Goal: Task Accomplishment & Management: Manage account settings

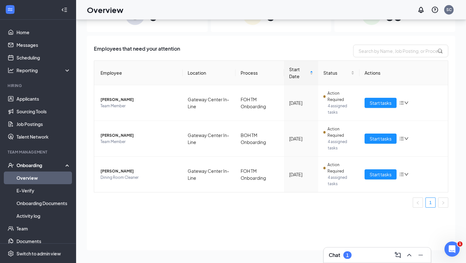
click at [353, 254] on div "Chat 1" at bounding box center [377, 255] width 97 height 10
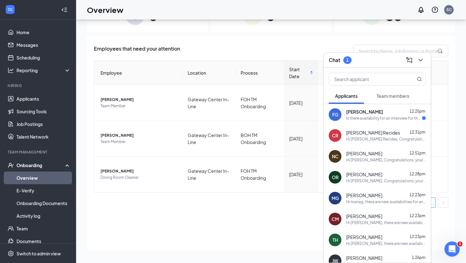
click at [353, 116] on div "Is there availability for an interview for the [DEMOGRAPHIC_DATA]-fil-A on Hemp…" at bounding box center [384, 118] width 76 height 5
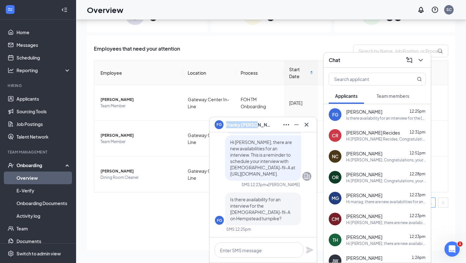
copy span "[PERSON_NAME]"
drag, startPoint x: 256, startPoint y: 125, endPoint x: 226, endPoint y: 125, distance: 30.1
click at [226, 125] on div "FG [PERSON_NAME]" at bounding box center [262, 125] width 97 height 10
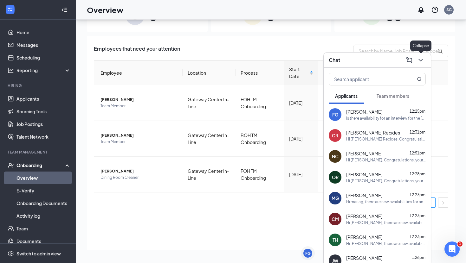
click at [422, 58] on icon "ChevronDown" at bounding box center [421, 60] width 8 height 8
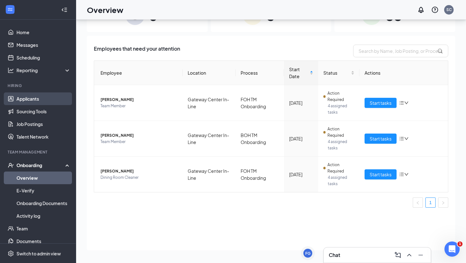
click at [49, 99] on link "Applicants" at bounding box center [43, 99] width 54 height 13
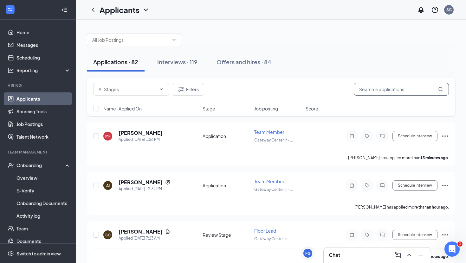
click at [386, 92] on input "text" at bounding box center [401, 89] width 95 height 13
paste input "[PERSON_NAME]"
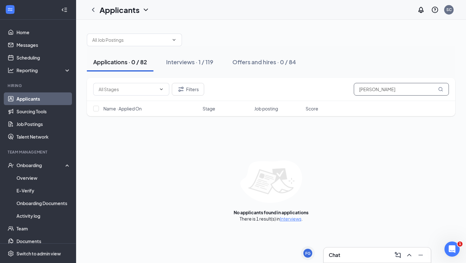
type input "[PERSON_NAME]"
click at [290, 222] on div "Applications · 0 / 82 Interviews · 1 / 119 Offers and hires · 0 / 84 Filters [P…" at bounding box center [271, 125] width 390 height 210
click at [290, 220] on link "Interviews" at bounding box center [291, 219] width 22 height 6
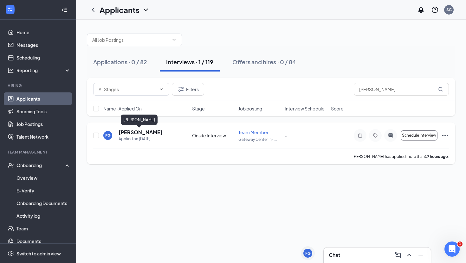
click at [147, 133] on h5 "[PERSON_NAME]" at bounding box center [140, 132] width 44 height 7
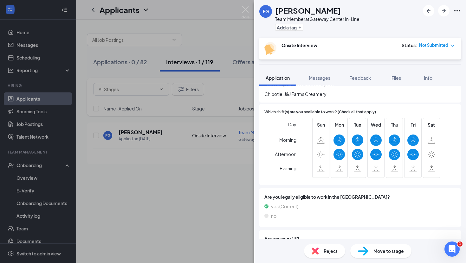
scroll to position [207, 0]
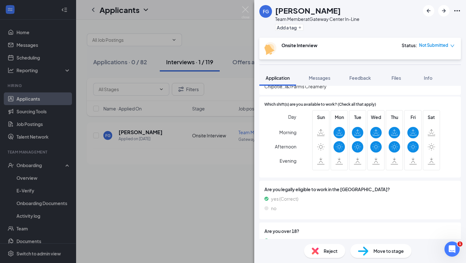
click at [327, 245] on div "Reject" at bounding box center [324, 251] width 41 height 14
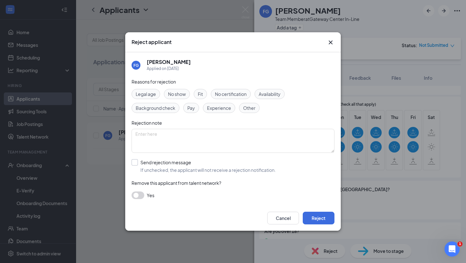
click at [136, 162] on input "Send rejection message If unchecked, the applicant will not receive a rejection…" at bounding box center [203, 166] width 144 height 14
checkbox input "true"
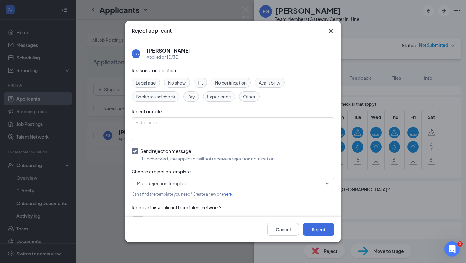
scroll to position [13, 0]
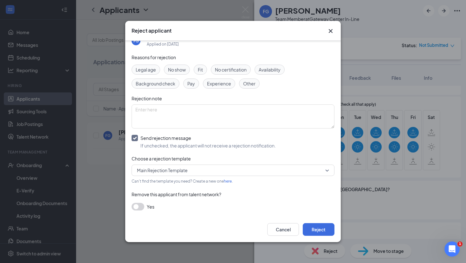
click at [137, 209] on button "button" at bounding box center [137, 207] width 13 height 8
click at [327, 233] on button "Reject" at bounding box center [319, 229] width 32 height 13
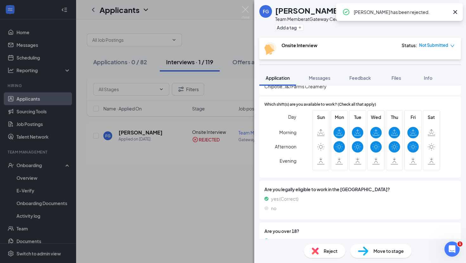
click at [455, 10] on icon "Cross" at bounding box center [455, 12] width 8 height 8
click at [246, 10] on img at bounding box center [245, 12] width 8 height 12
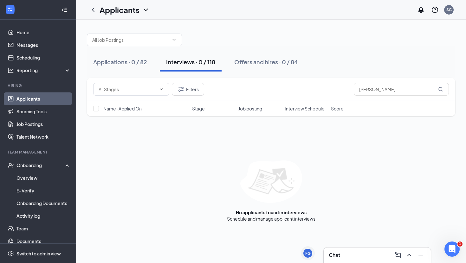
click at [343, 252] on div "Chat" at bounding box center [377, 255] width 97 height 10
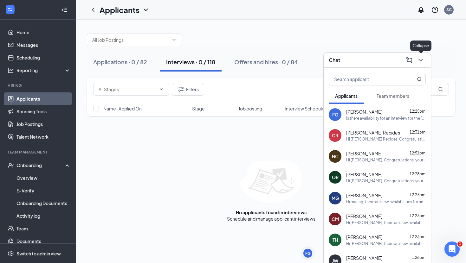
click at [424, 62] on button at bounding box center [420, 60] width 10 height 10
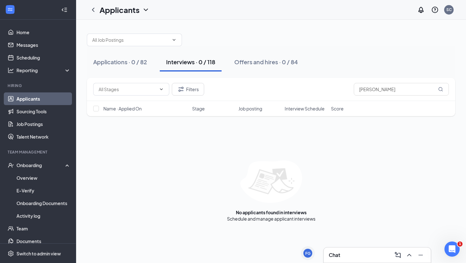
click at [39, 101] on link "Applicants" at bounding box center [43, 99] width 54 height 13
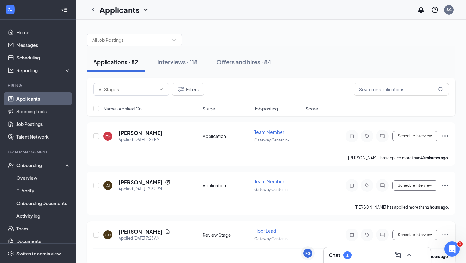
click at [355, 245] on div "SC [PERSON_NAME] Applied [DATE] 7:23 AM Review Stage Floor Lead Gateway Center …" at bounding box center [270, 238] width 355 height 21
click at [355, 255] on div "Chat 1" at bounding box center [377, 255] width 97 height 10
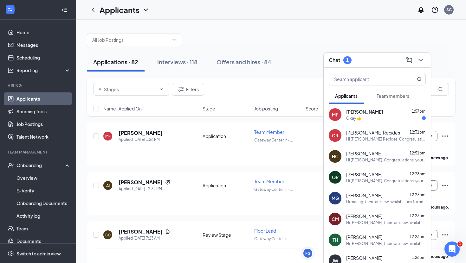
click at [386, 118] on div "Okay 👍" at bounding box center [386, 118] width 80 height 5
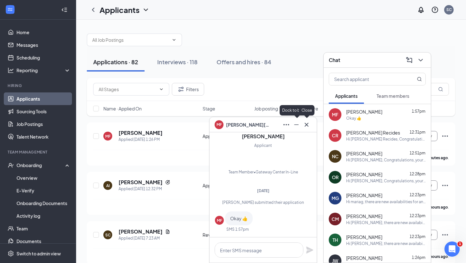
click at [306, 124] on icon "Cross" at bounding box center [306, 125] width 4 height 4
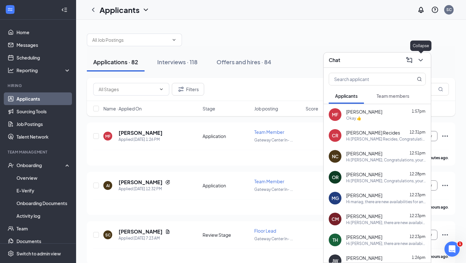
click at [420, 63] on icon "ChevronDown" at bounding box center [421, 60] width 8 height 8
